Goal: Transaction & Acquisition: Download file/media

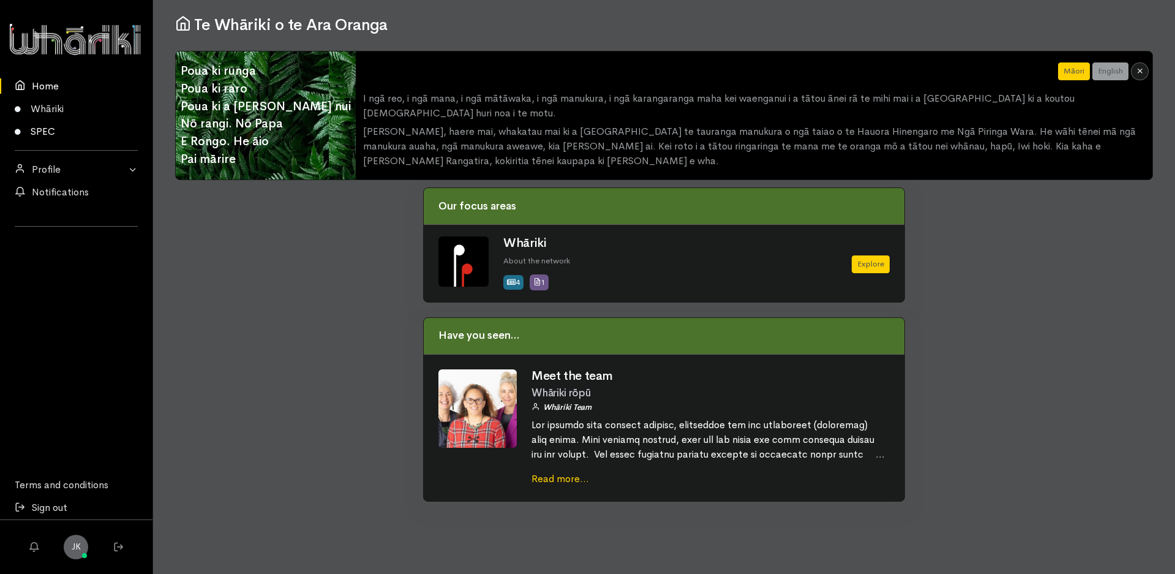
click at [46, 129] on link "SPEC" at bounding box center [76, 131] width 152 height 23
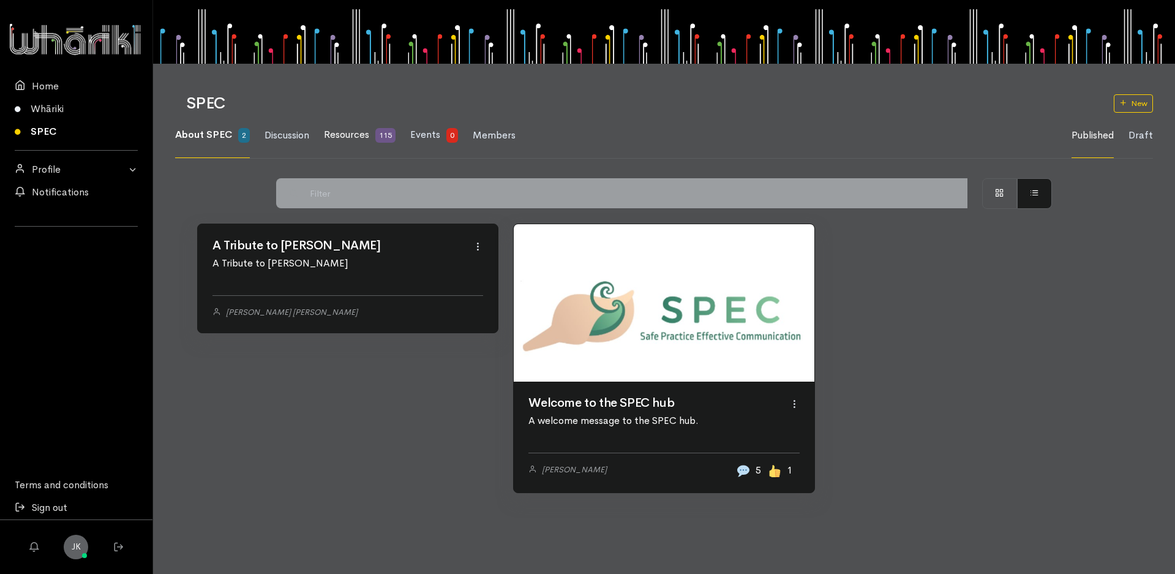
click at [365, 129] on span "Resources" at bounding box center [346, 134] width 45 height 13
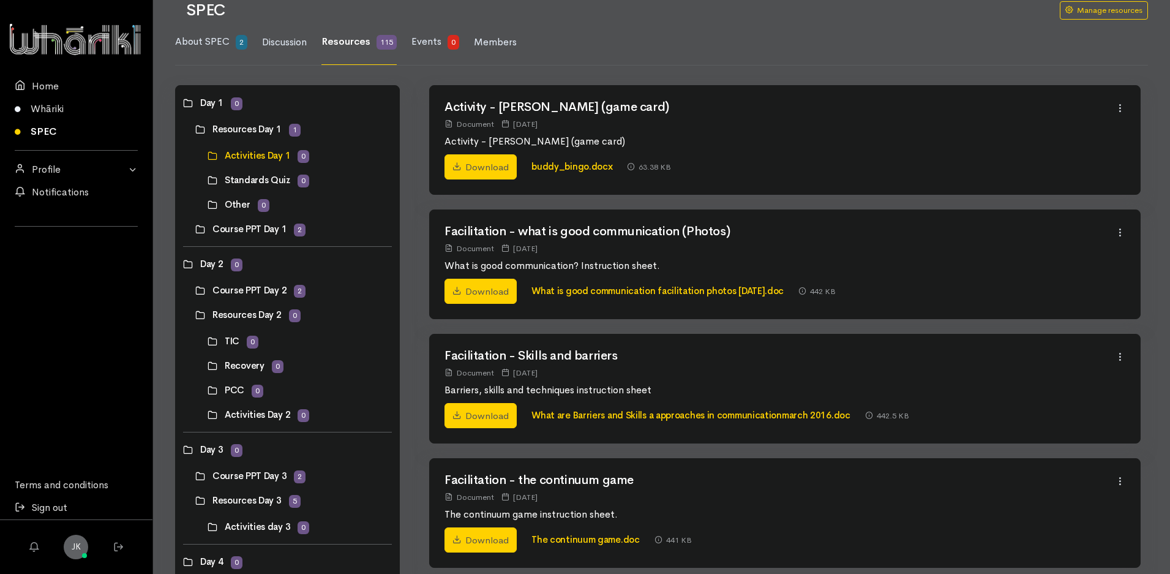
scroll to position [86, 0]
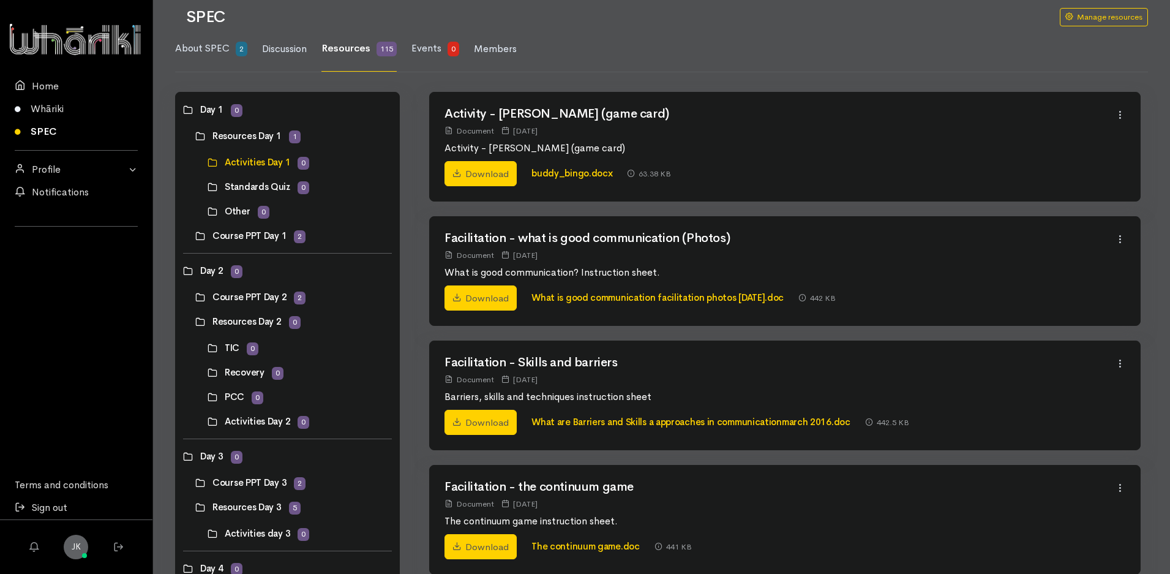
click at [195, 136] on link at bounding box center [195, 136] width 0 height 0
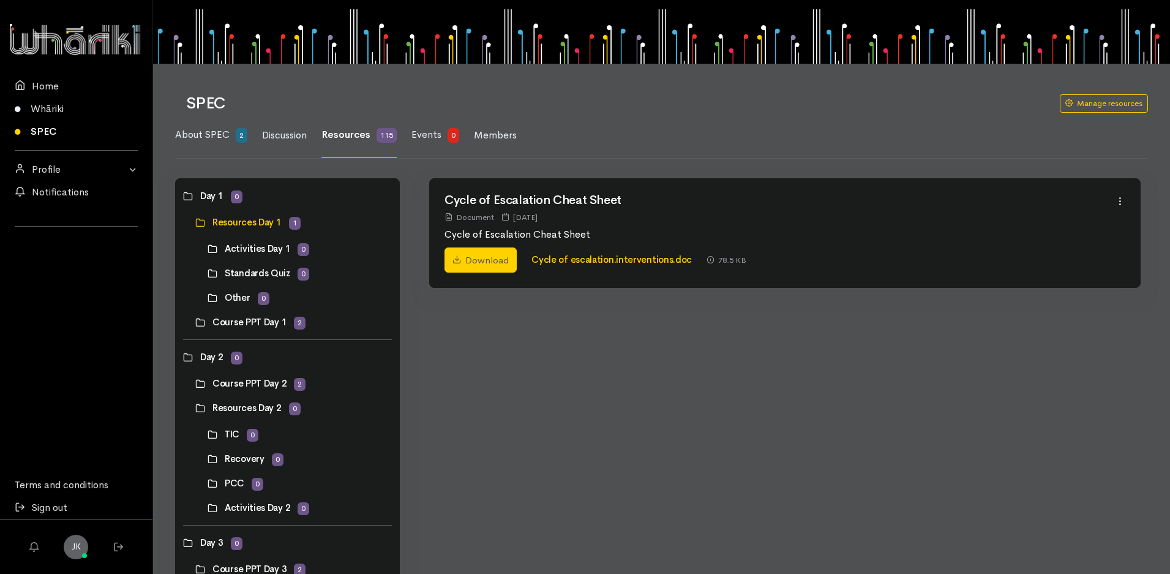
click at [195, 322] on link at bounding box center [195, 322] width 0 height 0
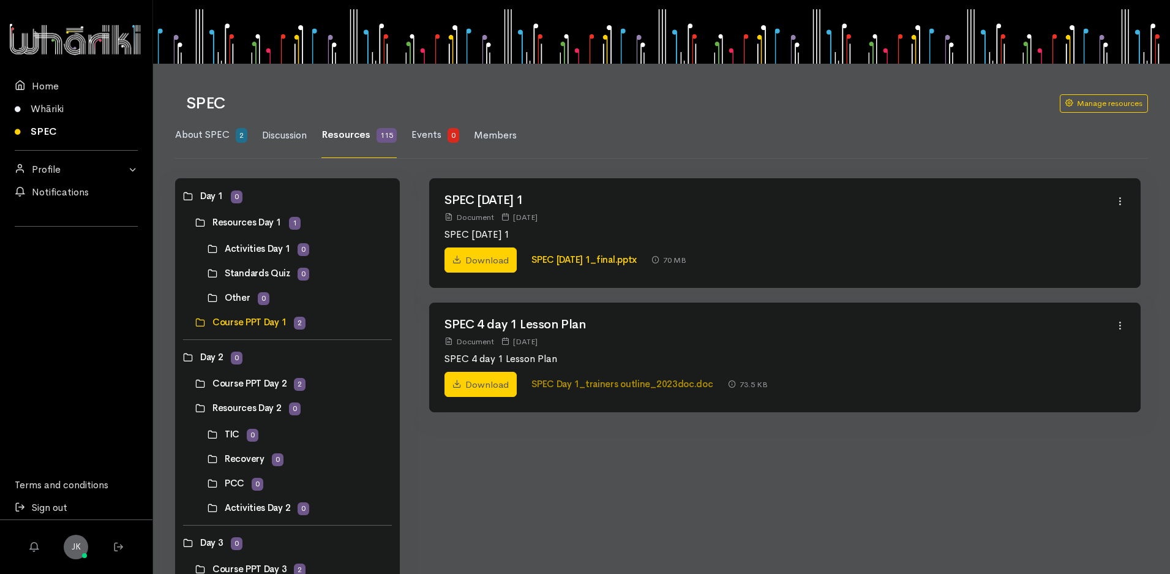
click at [632, 379] on link "SPEC Day 1_trainers outline_2023doc.doc" at bounding box center [621, 384] width 181 height 12
click at [492, 385] on link "Download" at bounding box center [480, 385] width 72 height 26
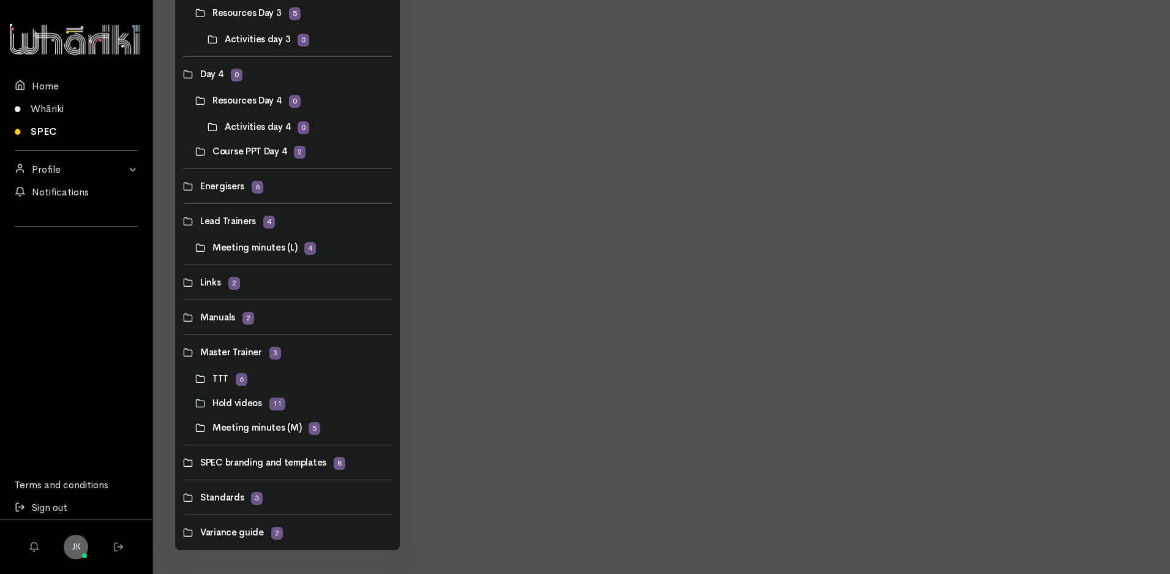
scroll to position [586, 0]
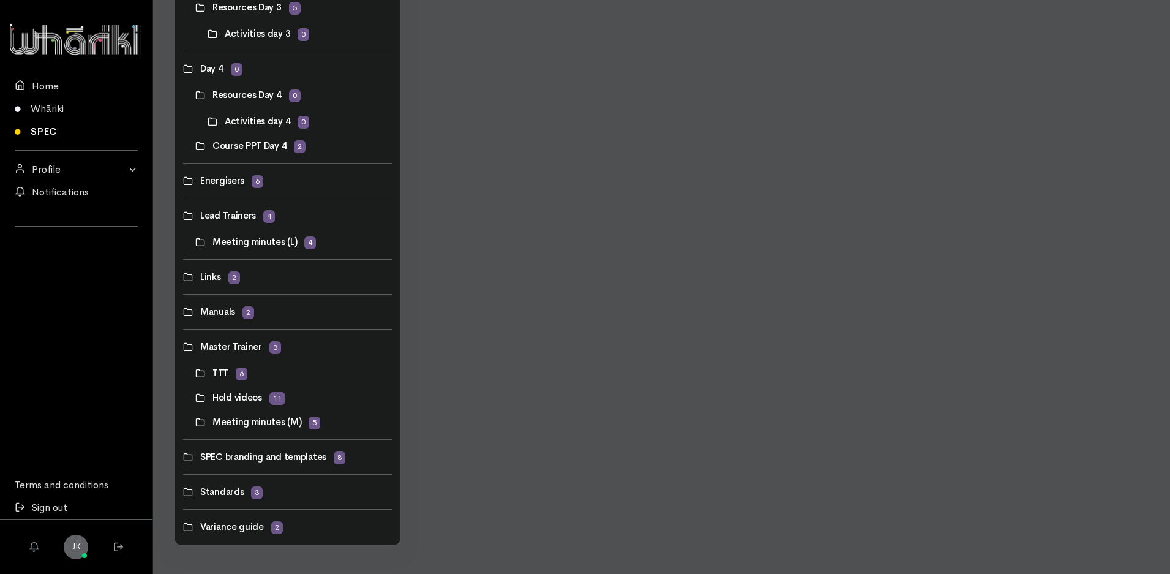
click at [183, 457] on link at bounding box center [183, 457] width 0 height 0
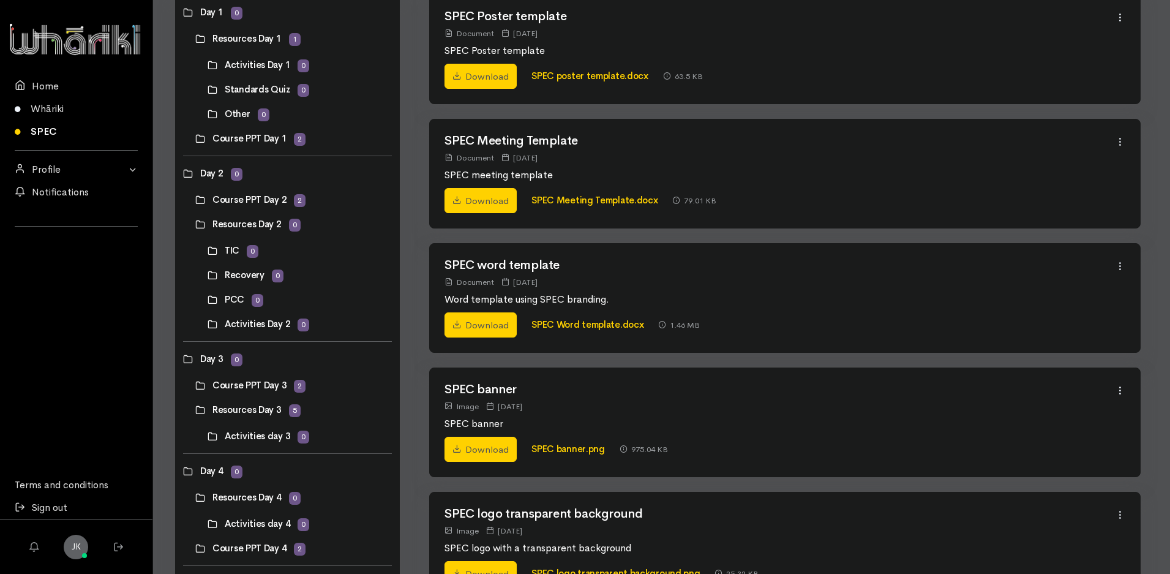
scroll to position [0, 0]
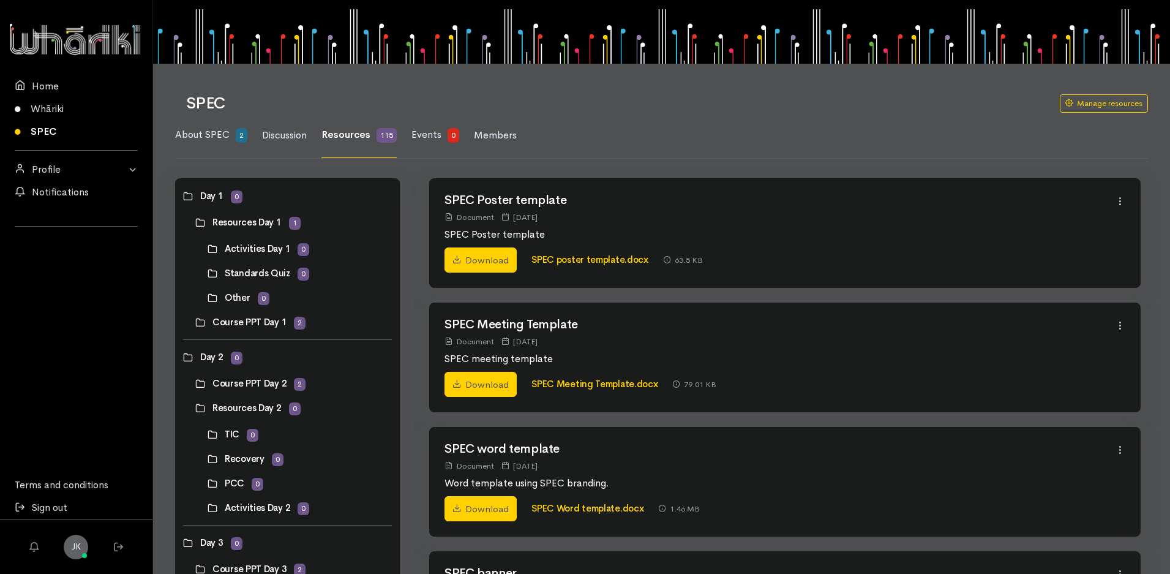
click at [195, 222] on link at bounding box center [195, 222] width 0 height 0
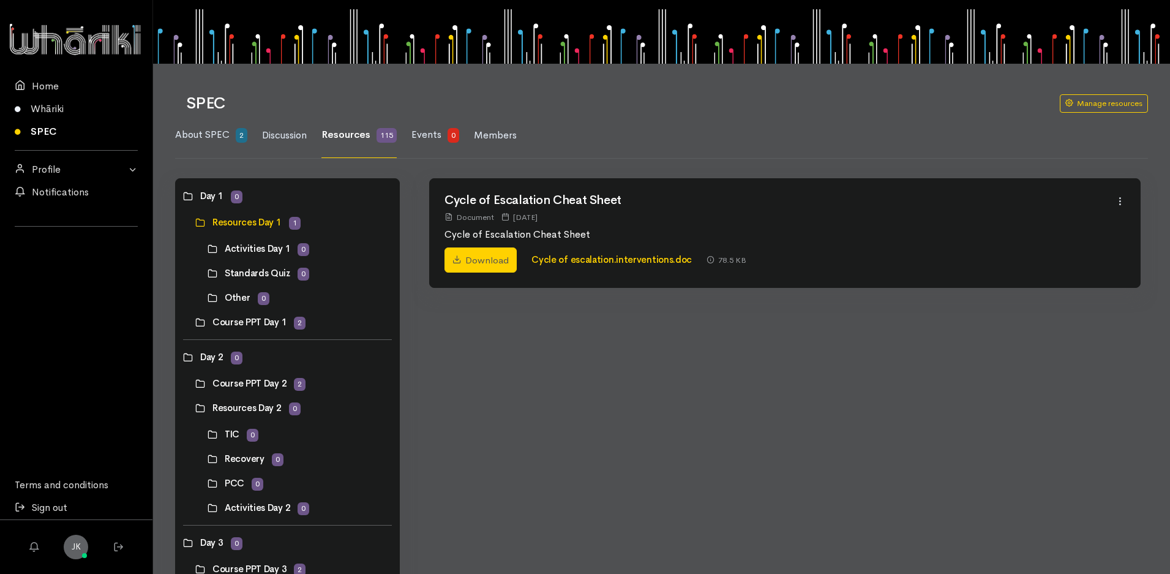
click at [195, 322] on link at bounding box center [195, 322] width 0 height 0
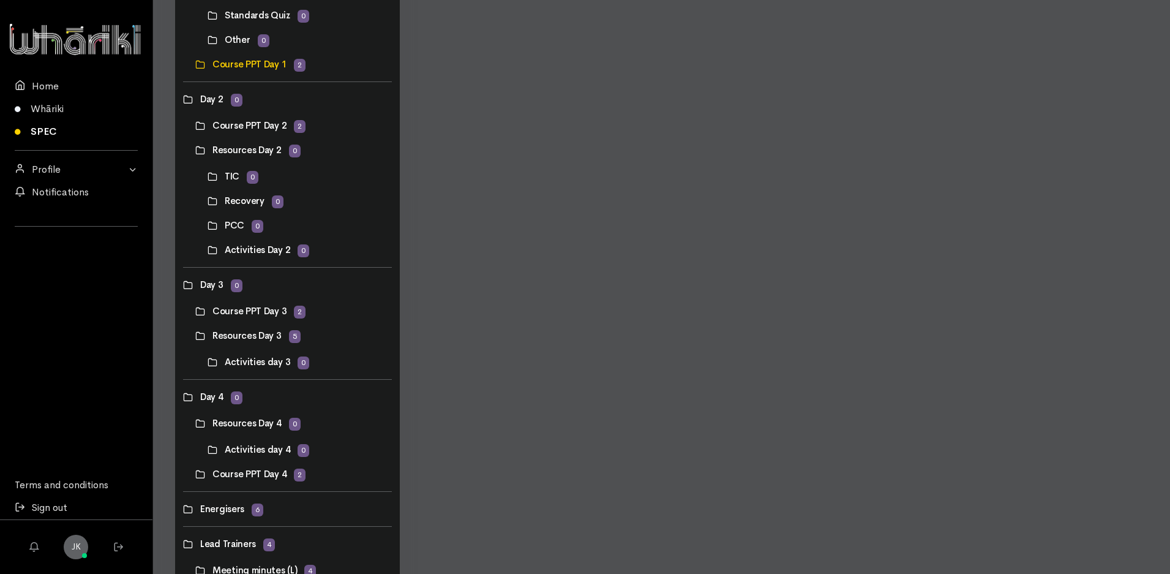
scroll to position [258, 0]
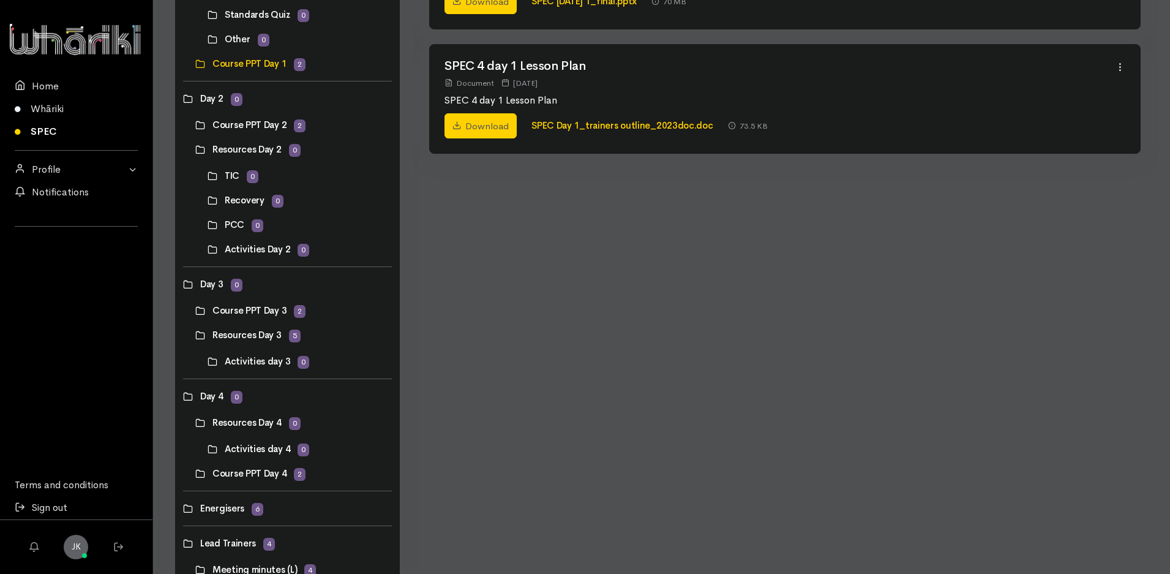
click at [195, 310] on link at bounding box center [195, 310] width 0 height 0
click at [195, 335] on link at bounding box center [195, 335] width 0 height 0
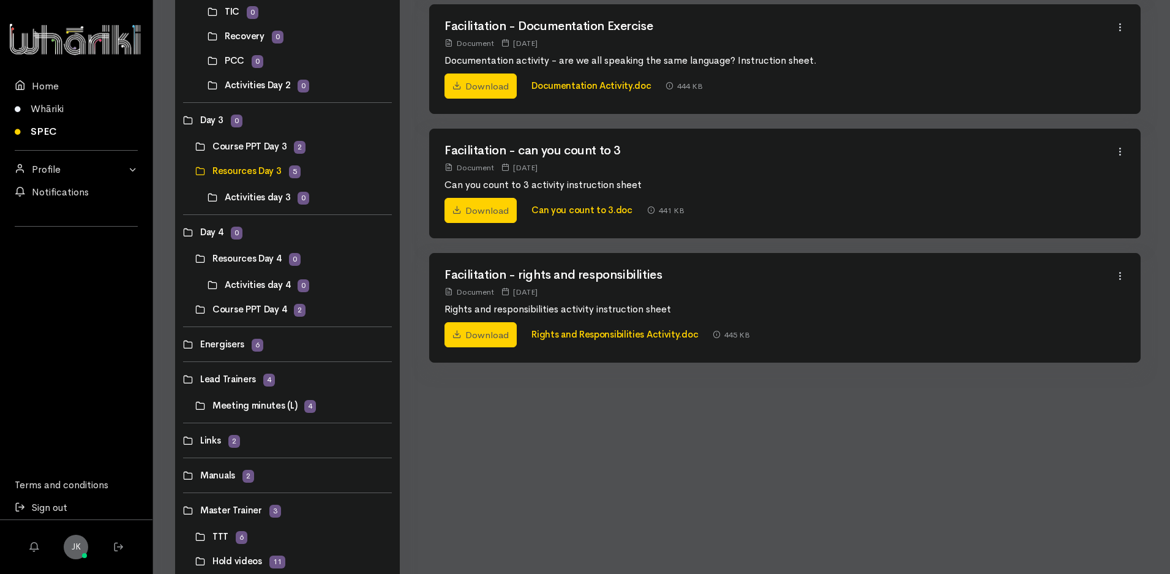
scroll to position [430, 0]
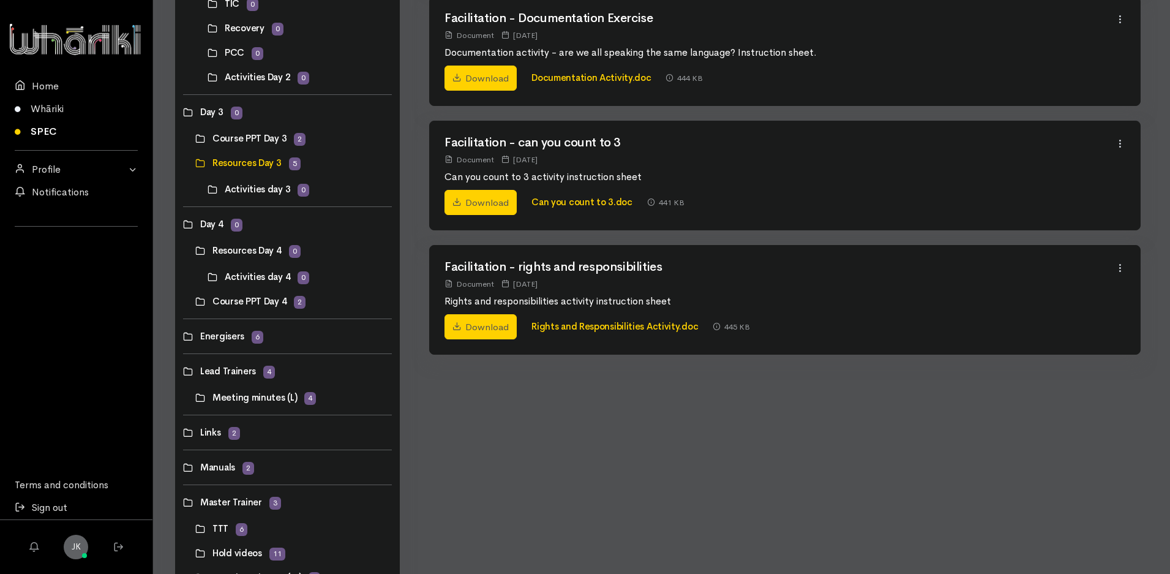
click at [183, 336] on link at bounding box center [183, 336] width 0 height 0
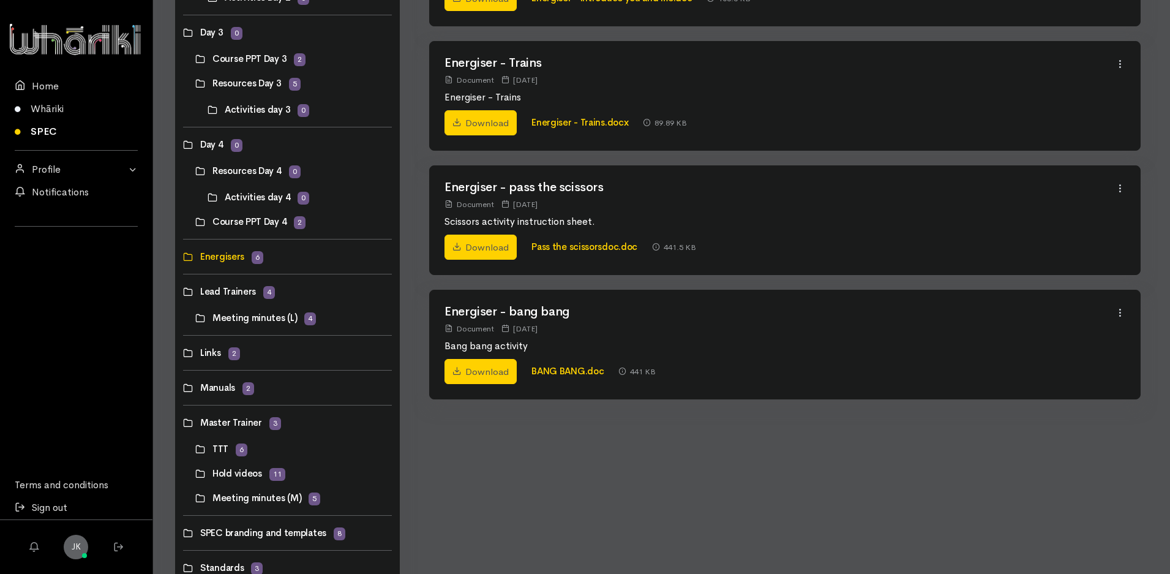
scroll to position [516, 0]
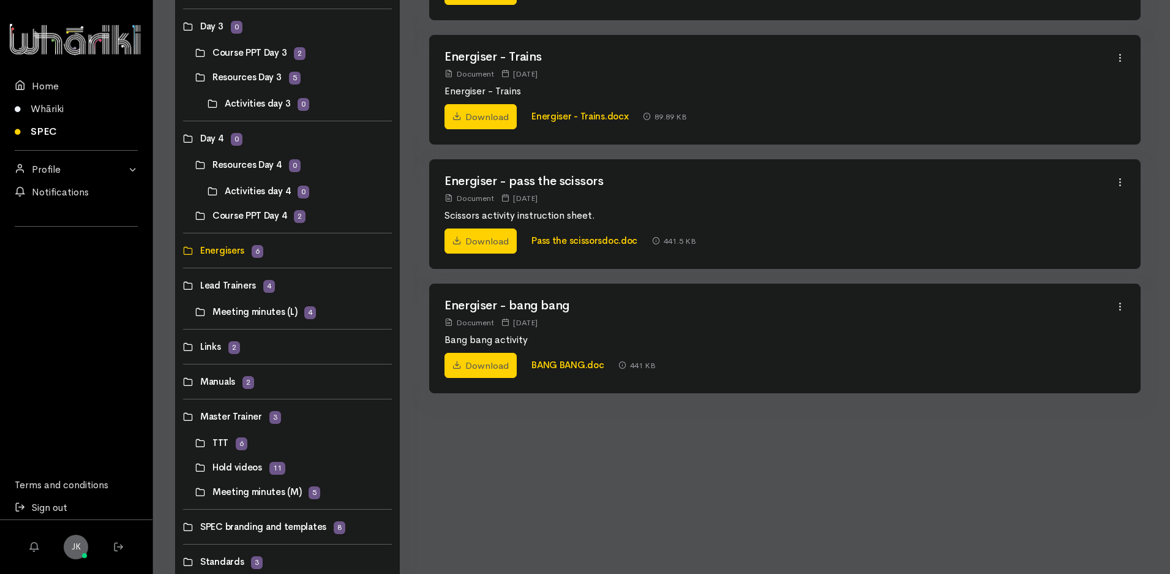
click at [183, 285] on link at bounding box center [183, 285] width 0 height 0
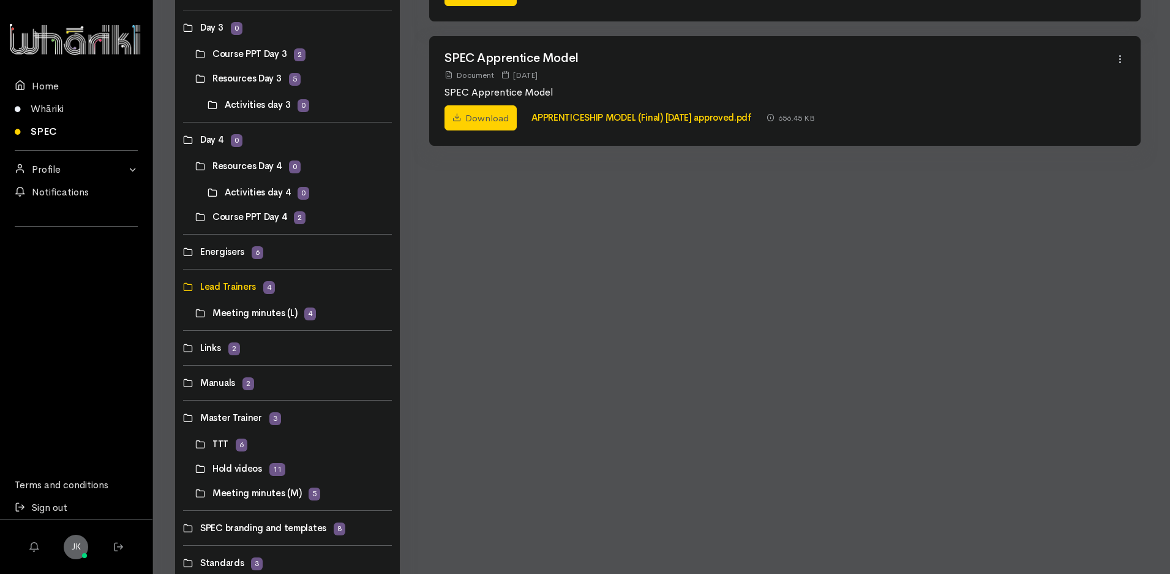
scroll to position [517, 0]
click at [183, 346] on link at bounding box center [183, 346] width 0 height 0
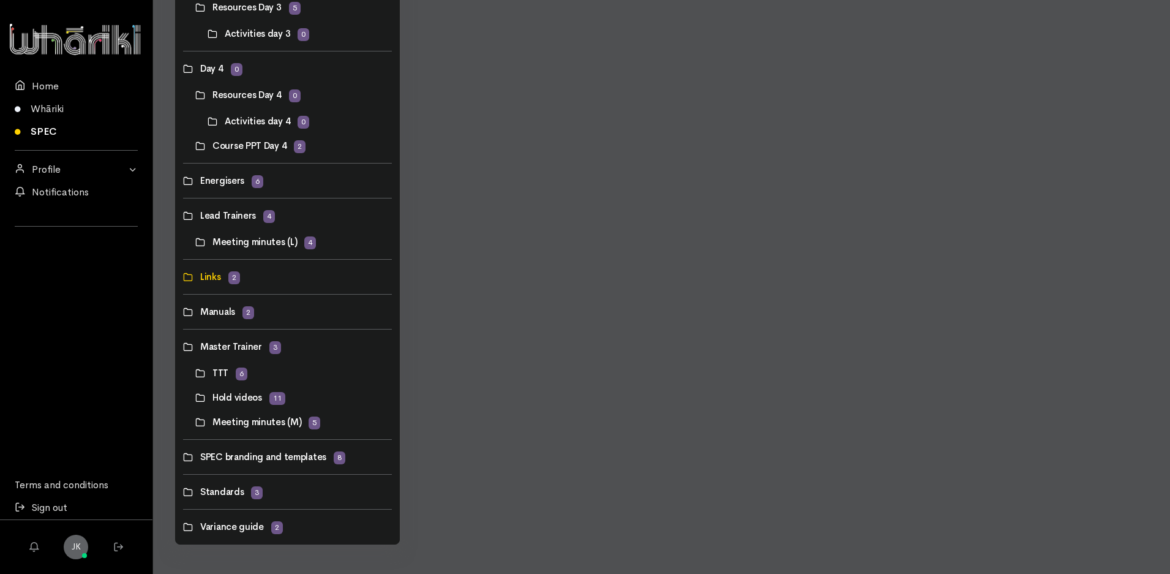
scroll to position [499, 0]
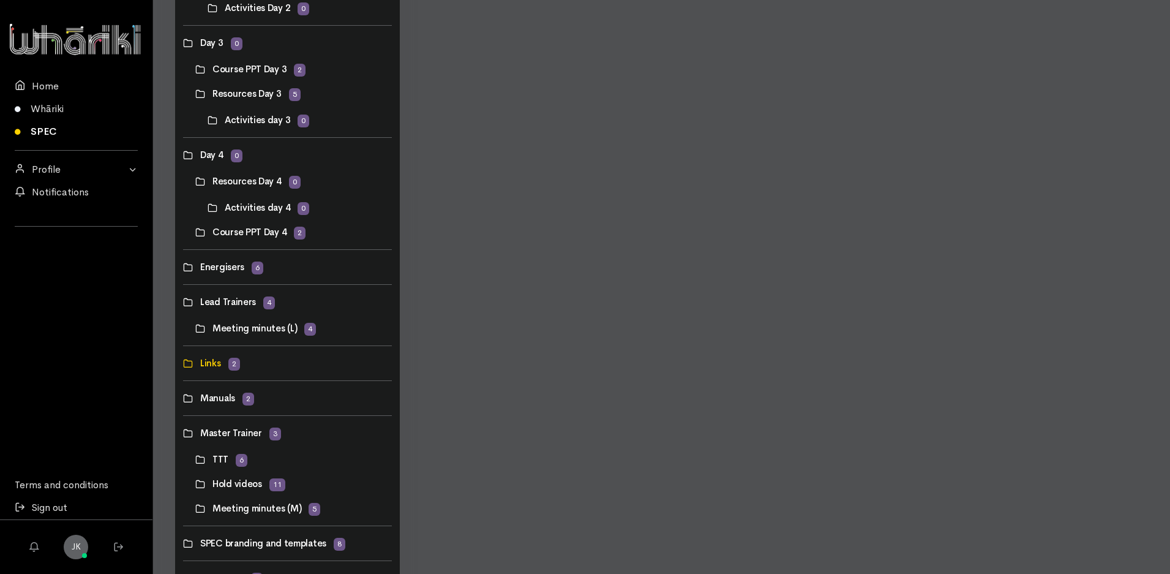
click at [183, 398] on link at bounding box center [183, 398] width 0 height 0
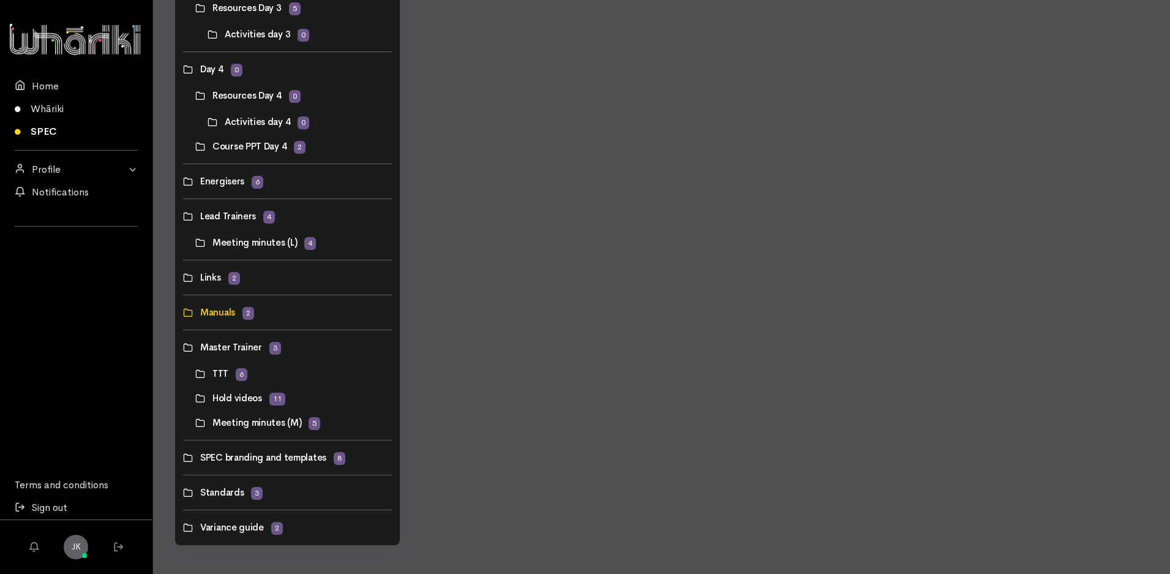
scroll to position [586, 0]
